Goal: Task Accomplishment & Management: Manage account settings

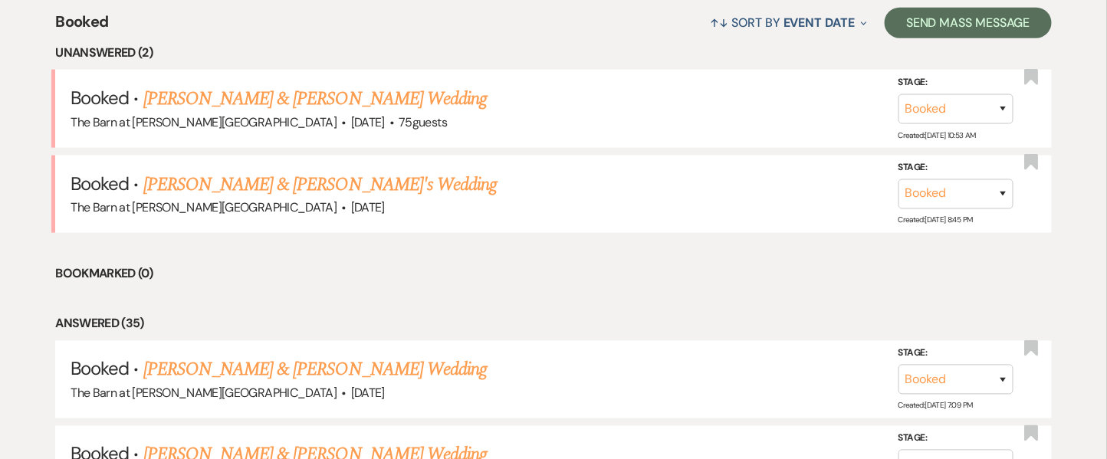
scroll to position [581, 0]
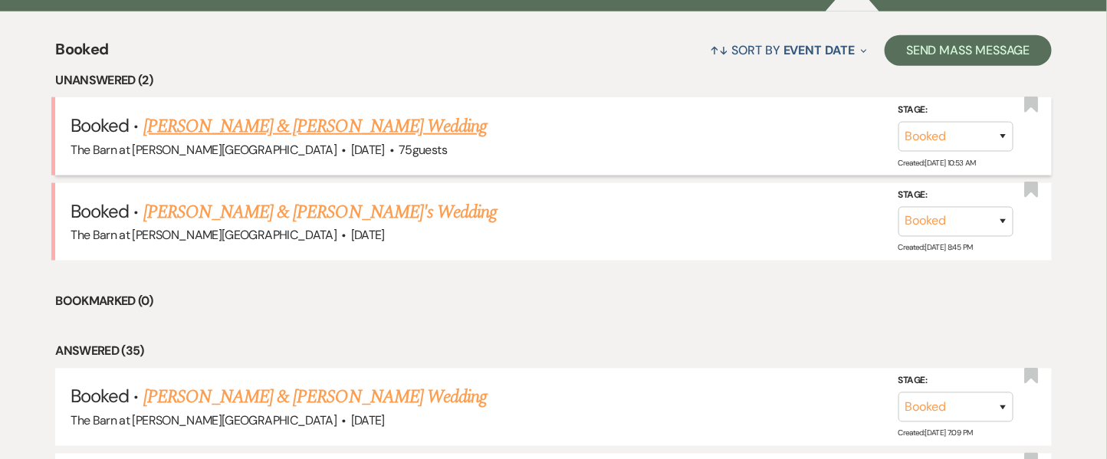
click at [354, 133] on link "[PERSON_NAME] & [PERSON_NAME] Wedding" at bounding box center [314, 127] width 343 height 28
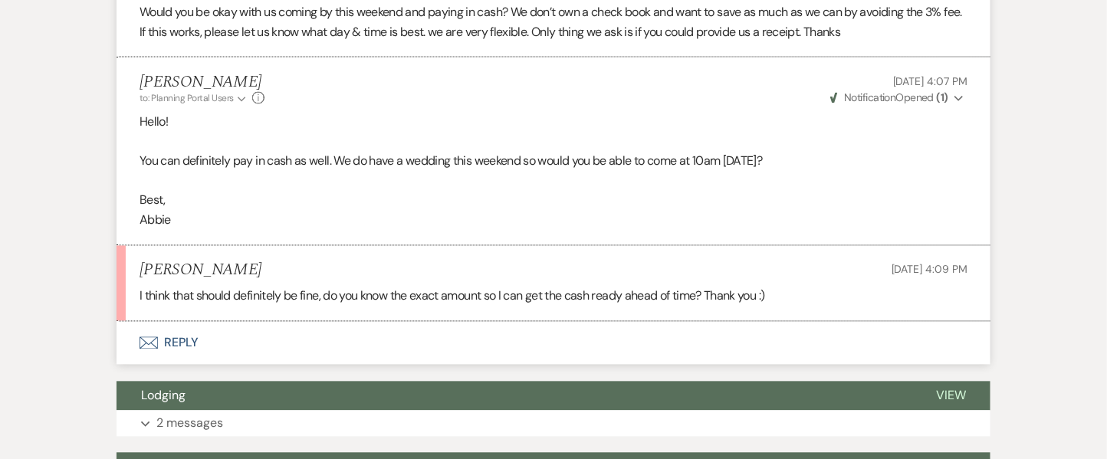
scroll to position [900, 0]
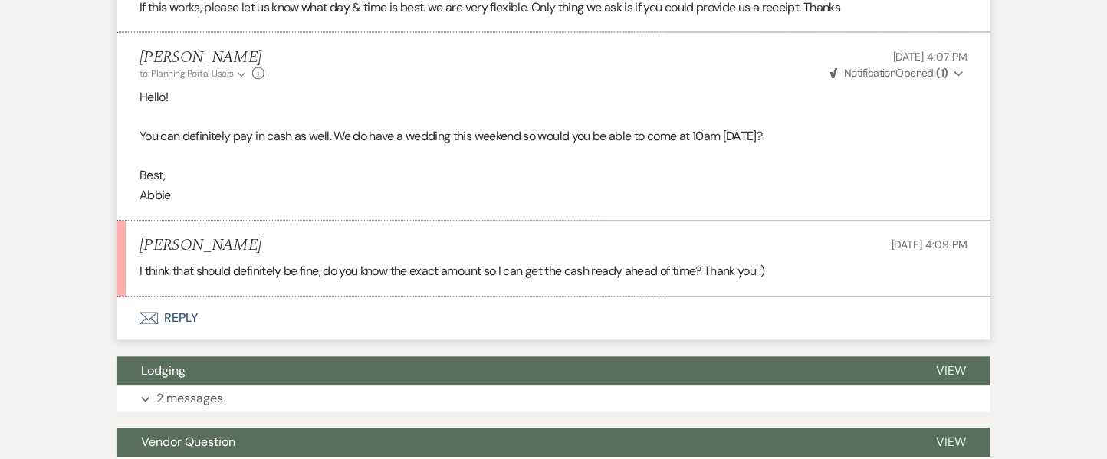
drag, startPoint x: 266, startPoint y: 244, endPoint x: 134, endPoint y: 249, distance: 131.9
click at [134, 249] on li "[PERSON_NAME] [DATE] 4:09 PM I think that should definitely be fine, do you kno…" at bounding box center [554, 260] width 874 height 76
copy h5 "[PERSON_NAME]"
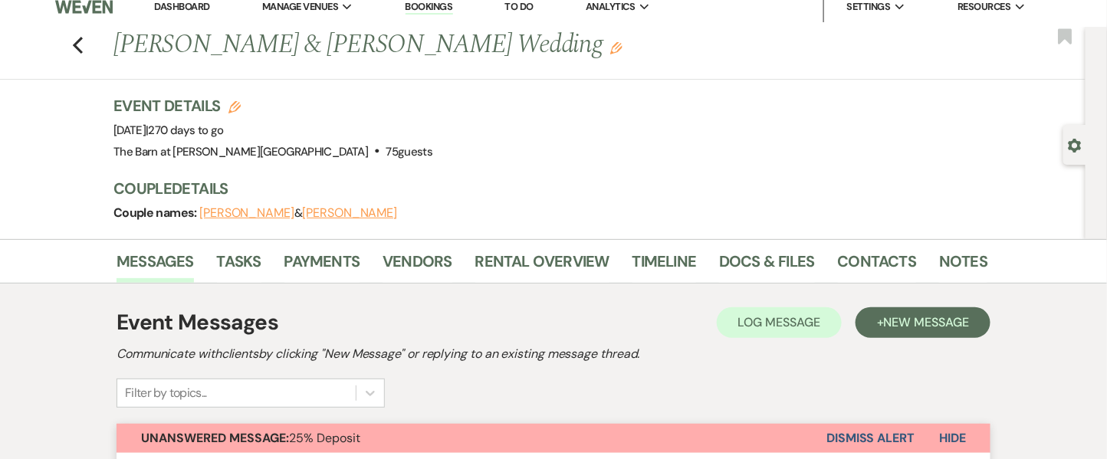
scroll to position [0, 0]
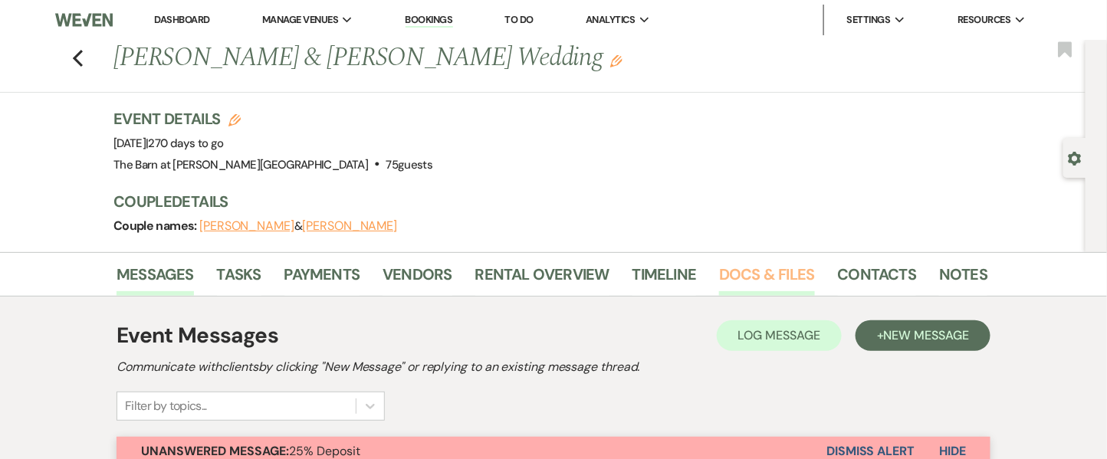
click at [777, 264] on link "Docs & Files" at bounding box center [766, 279] width 95 height 34
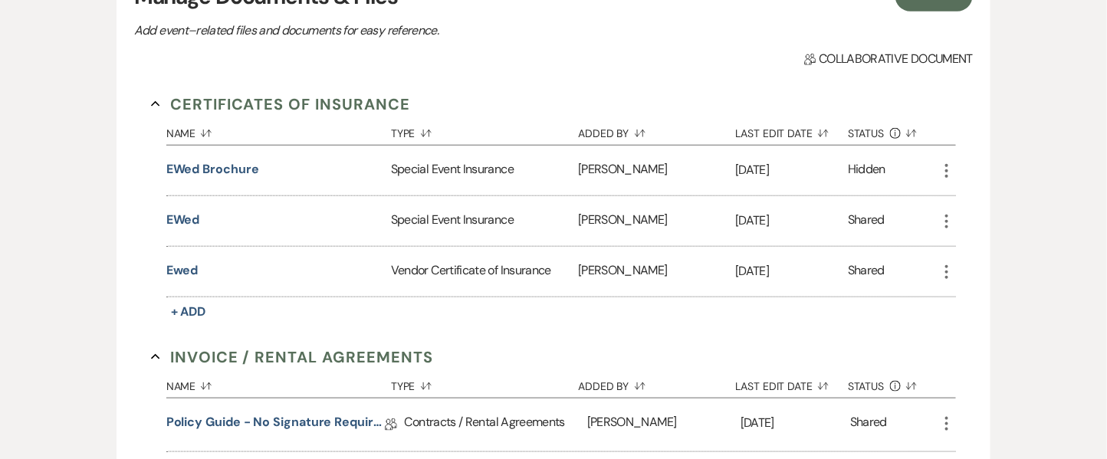
scroll to position [341, 0]
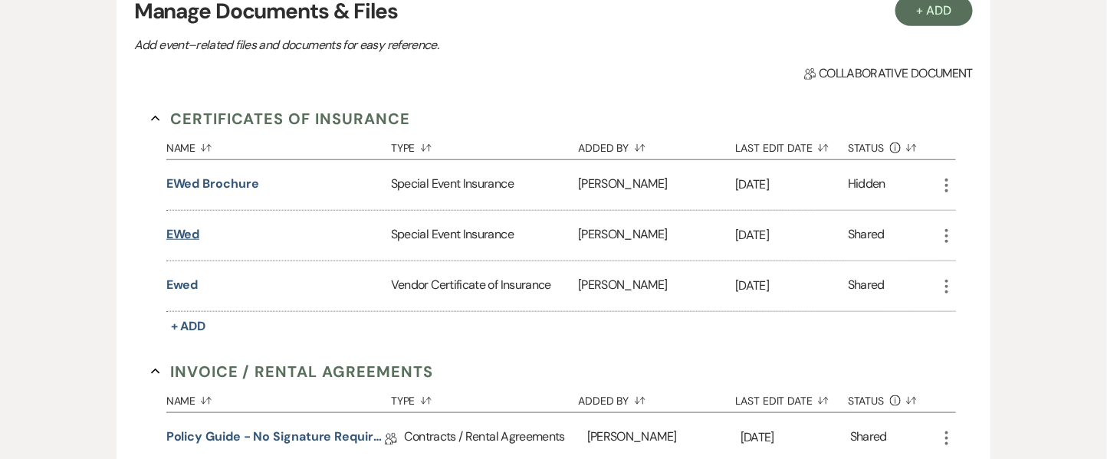
click at [190, 228] on button "EWed" at bounding box center [183, 234] width 34 height 18
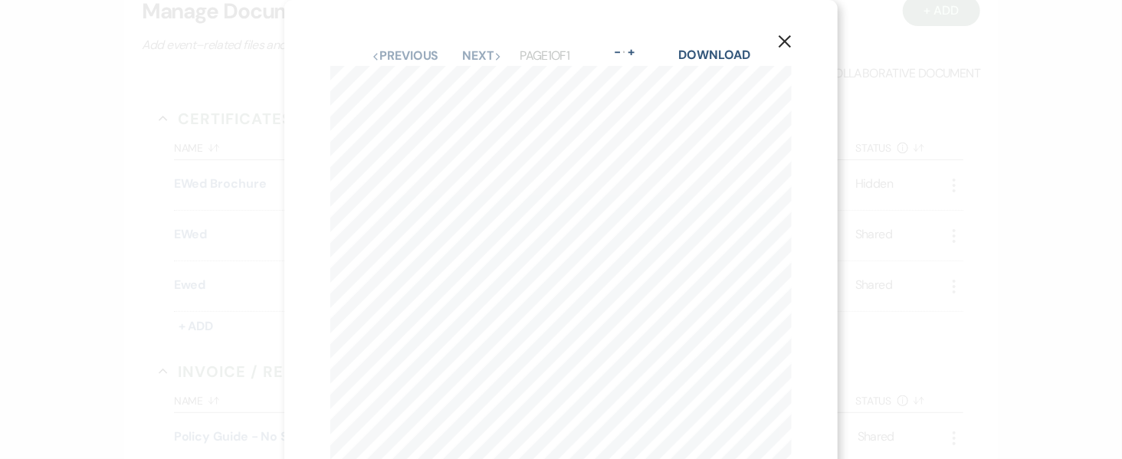
click at [796, 54] on div "X Previous Previous Next Next Page 1 of 1 - Zoom + Download Houston Casualty Co…" at bounding box center [560, 355] width 553 height 710
click at [789, 48] on icon "X" at bounding box center [785, 41] width 14 height 14
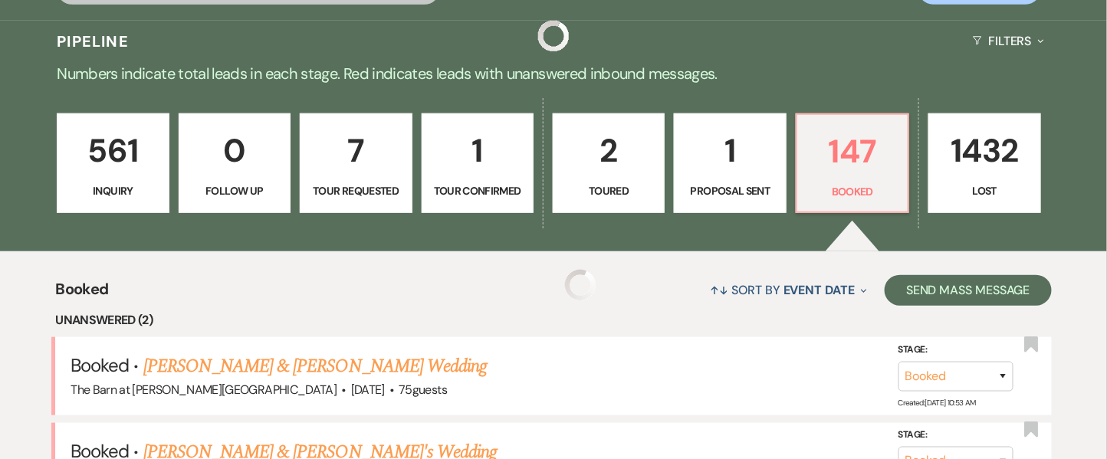
scroll to position [581, 0]
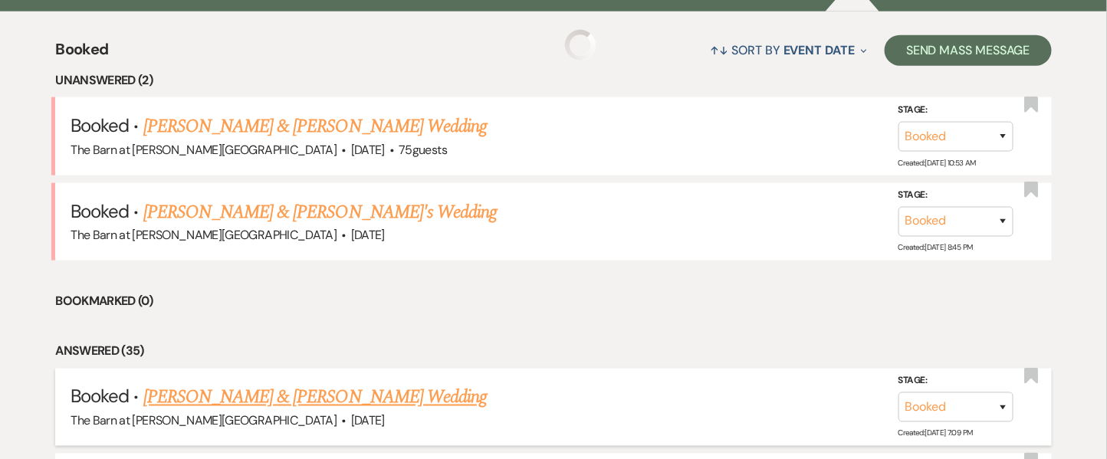
click at [224, 395] on link "[PERSON_NAME] & [PERSON_NAME] Wedding" at bounding box center [314, 398] width 343 height 28
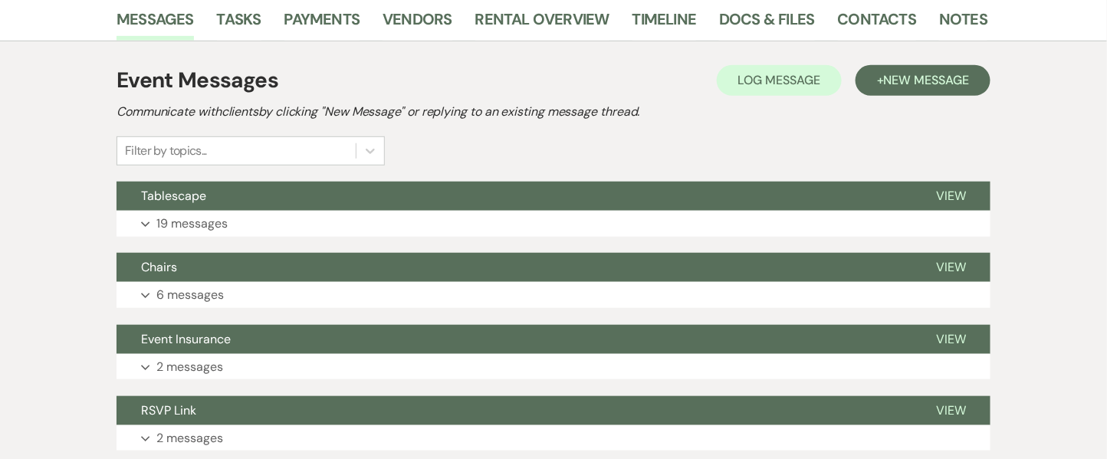
scroll to position [305, 0]
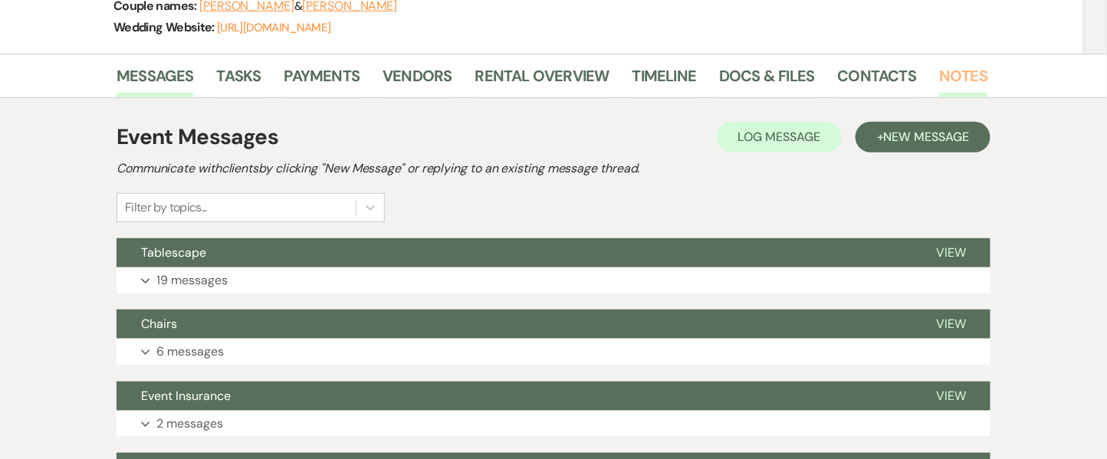
click at [963, 72] on link "Notes" at bounding box center [963, 81] width 48 height 34
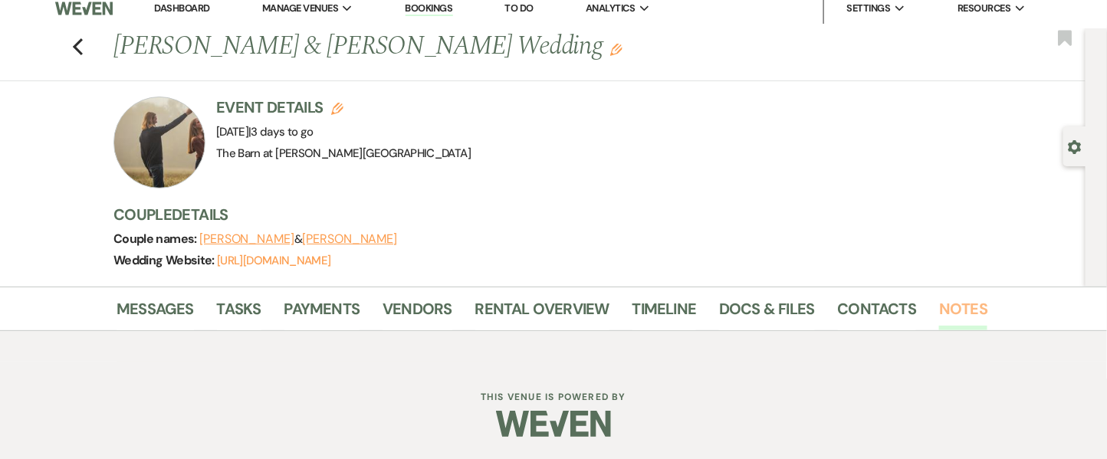
scroll to position [245, 0]
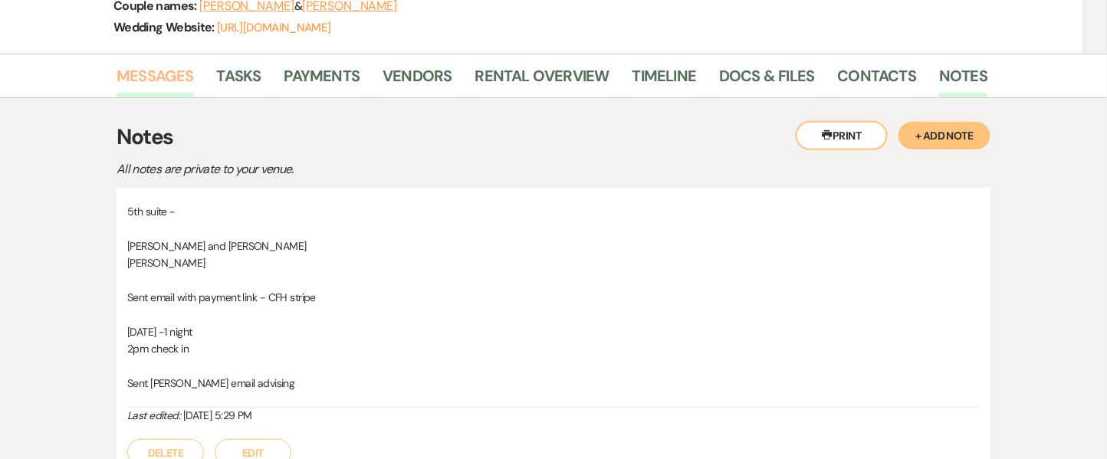
click at [164, 74] on link "Messages" at bounding box center [155, 81] width 77 height 34
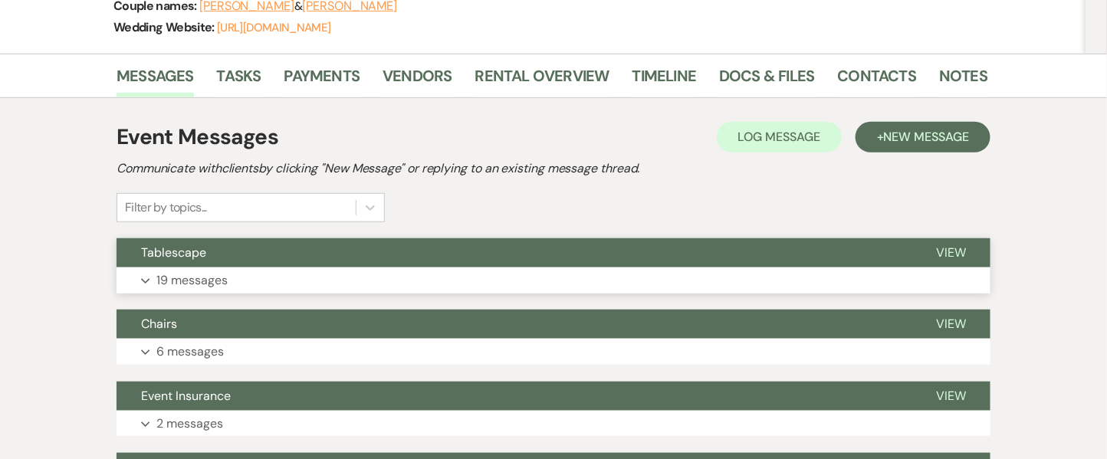
click at [221, 273] on p "19 messages" at bounding box center [191, 281] width 71 height 20
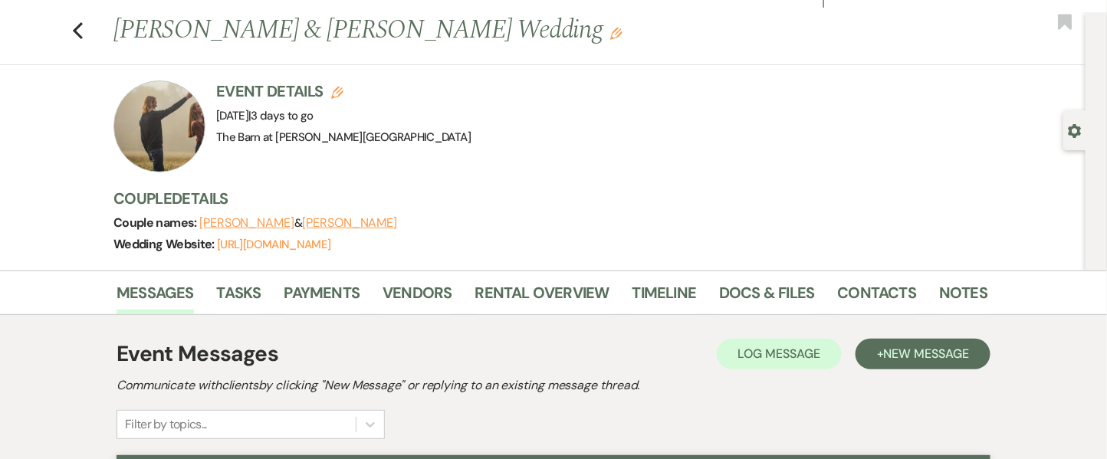
scroll to position [2, 0]
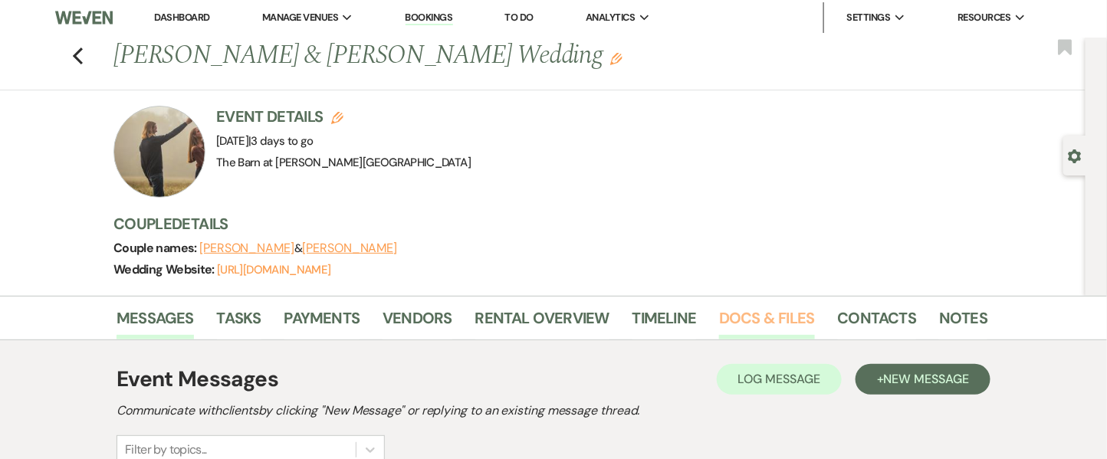
click at [764, 312] on link "Docs & Files" at bounding box center [766, 323] width 95 height 34
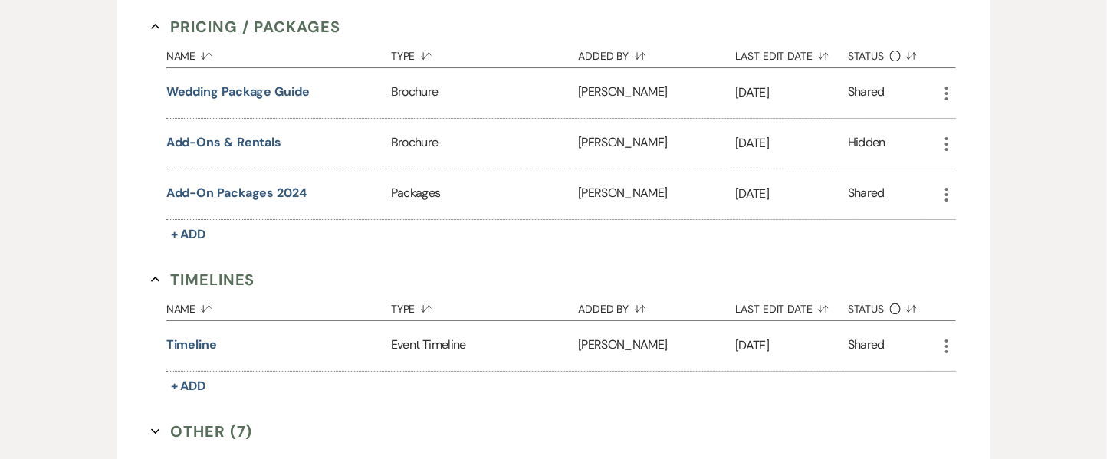
scroll to position [1826, 0]
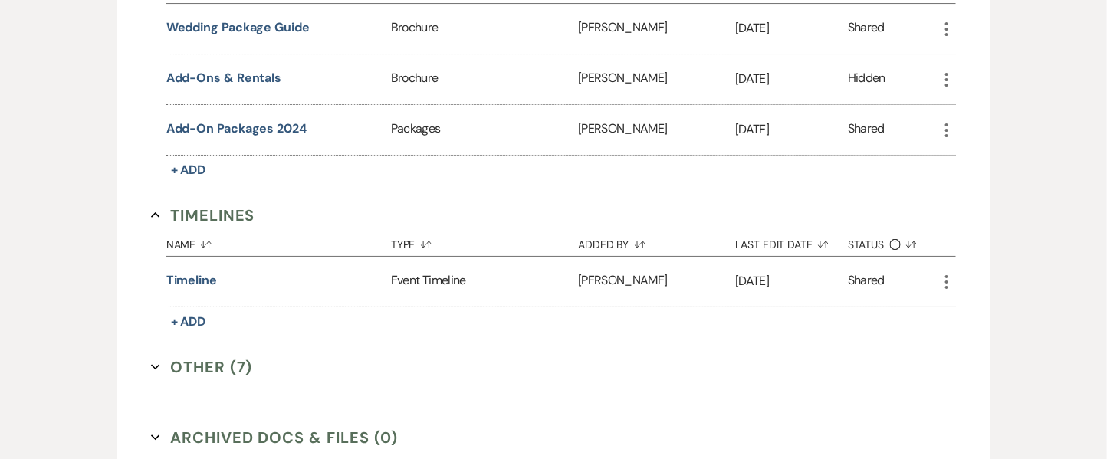
click at [205, 365] on button "Other (7) Expand" at bounding box center [202, 367] width 102 height 23
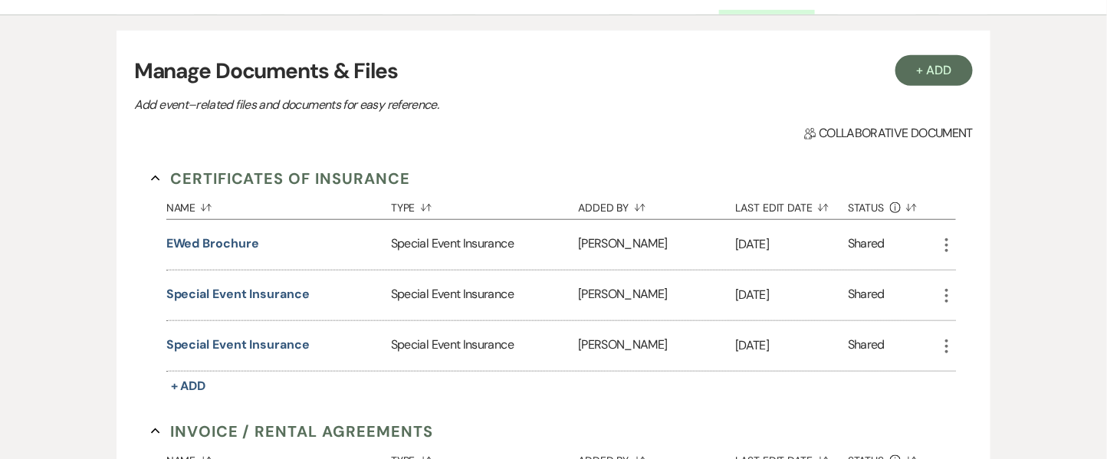
scroll to position [331, 0]
